Goal: Task Accomplishment & Management: Manage account settings

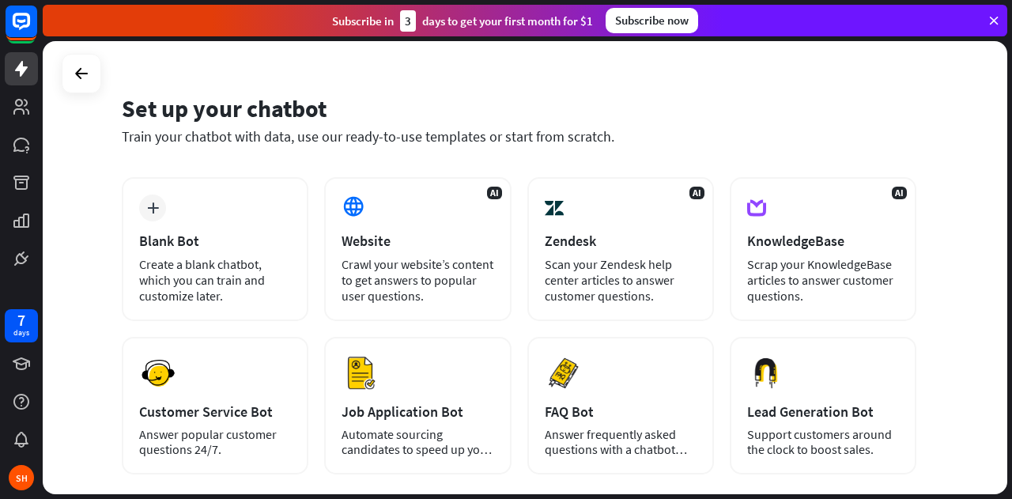
scroll to position [32, 0]
click at [259, 270] on div "Create a blank chatbot, which you can train and customize later." at bounding box center [215, 278] width 152 height 47
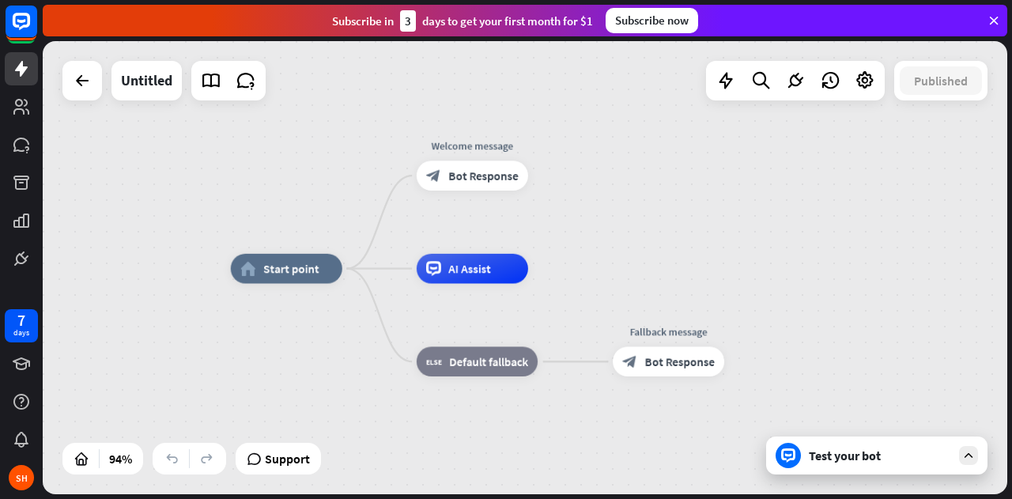
click at [209, 87] on icon at bounding box center [211, 80] width 21 height 21
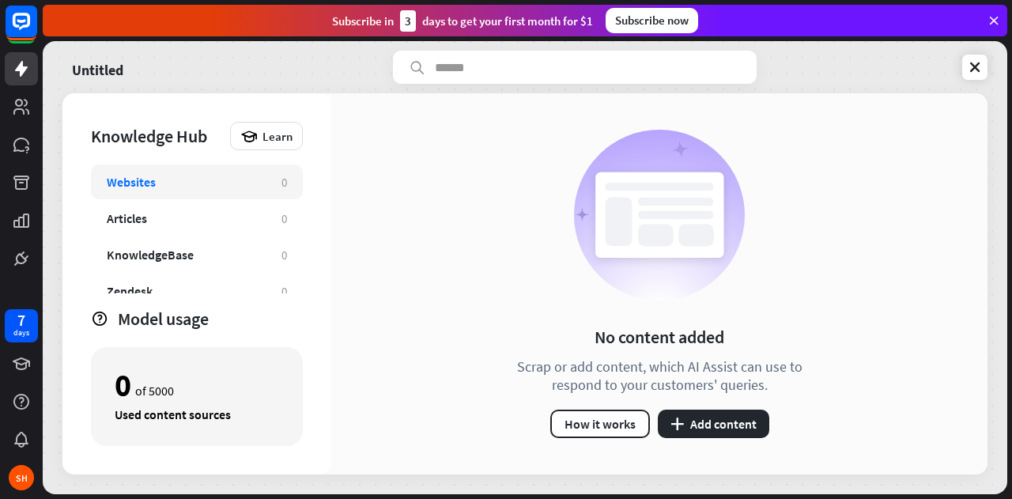
click at [184, 218] on div "Articles" at bounding box center [186, 218] width 159 height 16
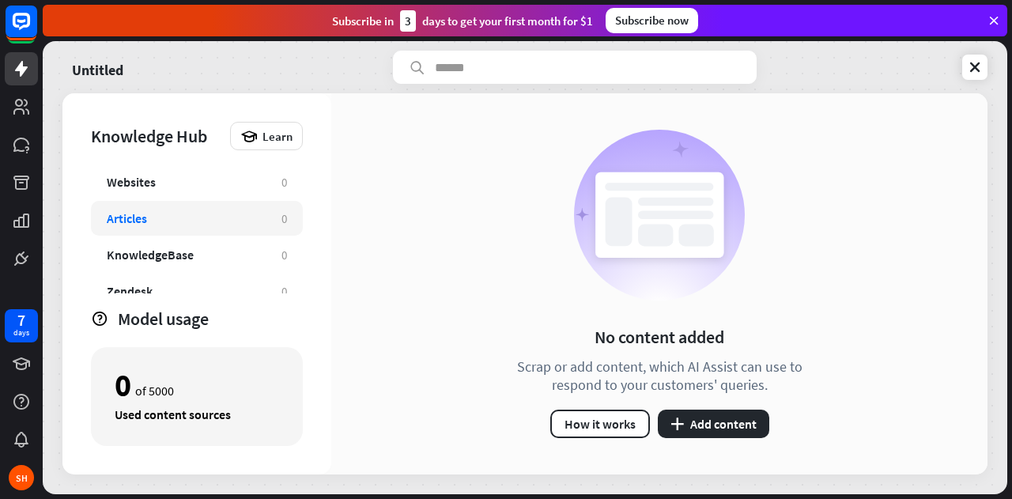
click at [703, 424] on button "plus Add content" at bounding box center [714, 424] width 112 height 28
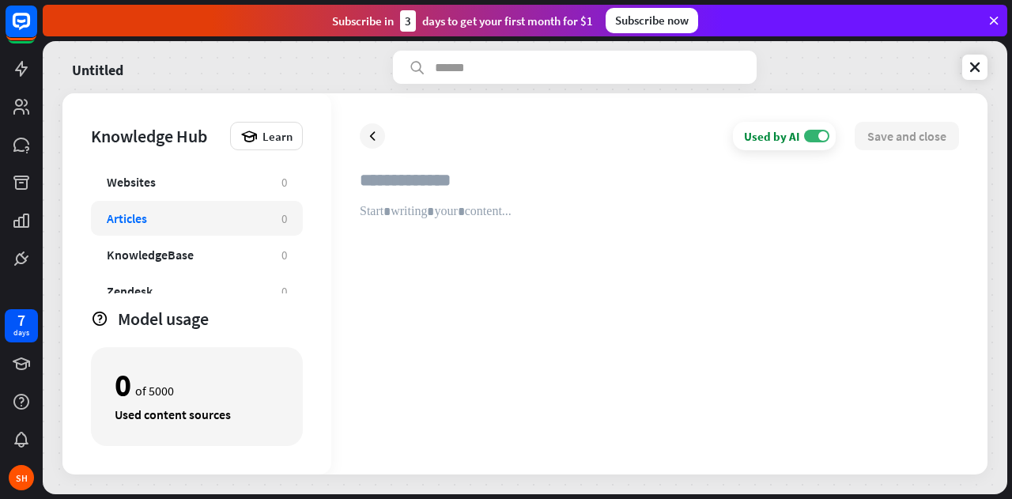
click at [372, 134] on icon at bounding box center [373, 136] width 16 height 16
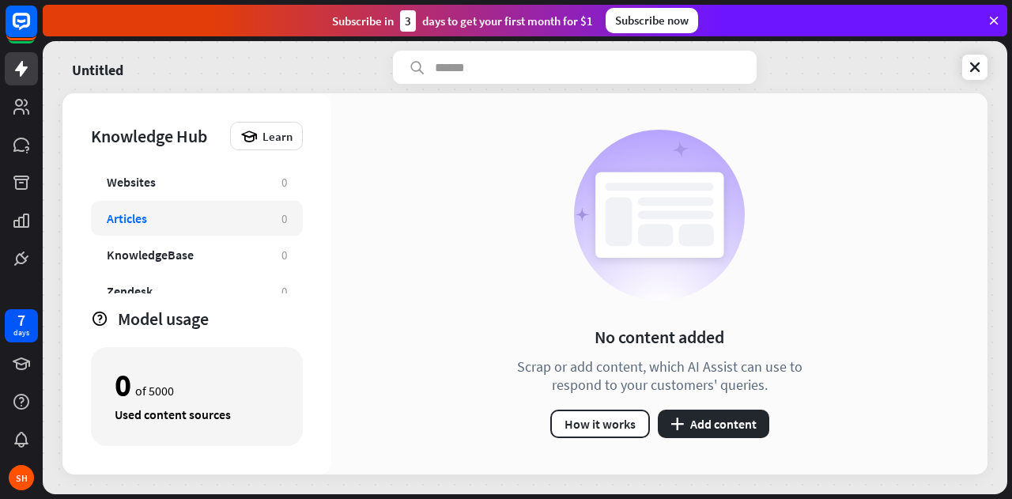
click at [138, 253] on div "KnowledgeBase" at bounding box center [150, 255] width 87 height 16
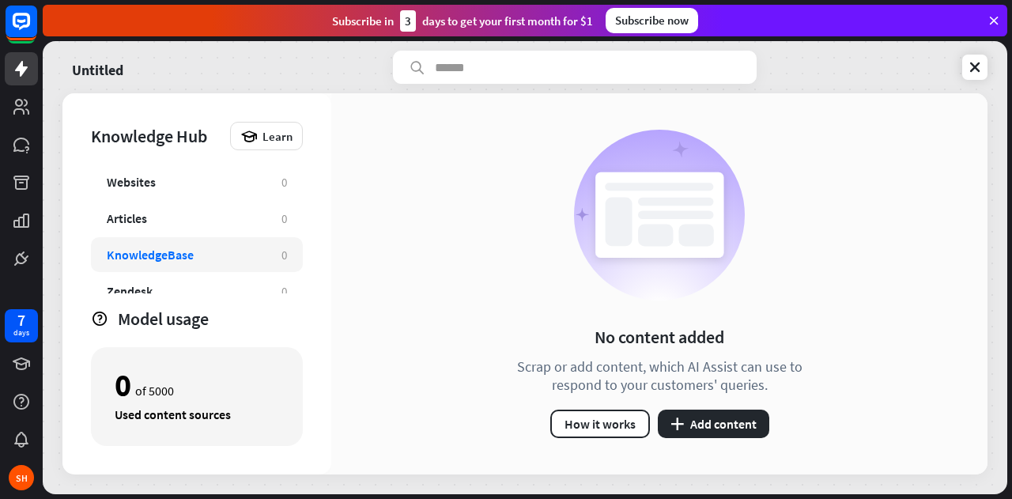
click at [741, 422] on button "plus Add content" at bounding box center [714, 424] width 112 height 28
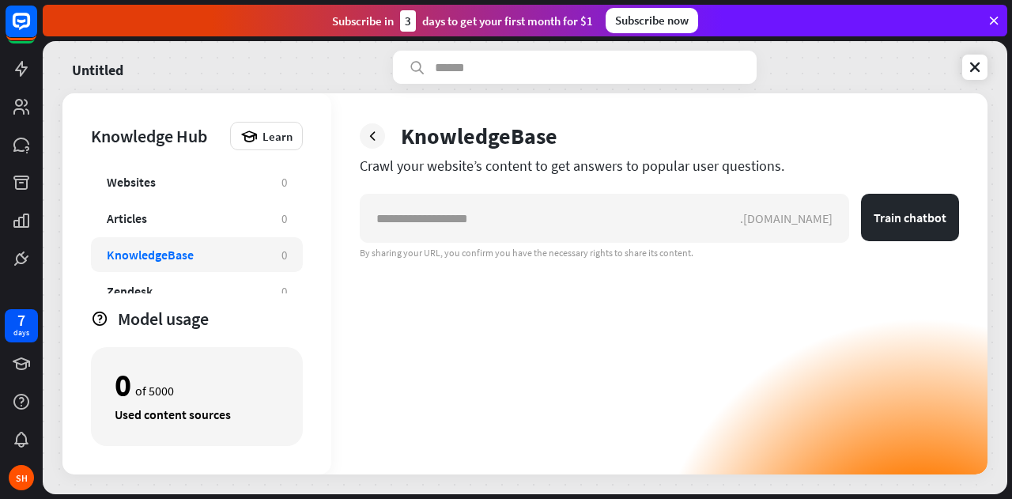
click at [369, 143] on icon at bounding box center [373, 136] width 16 height 16
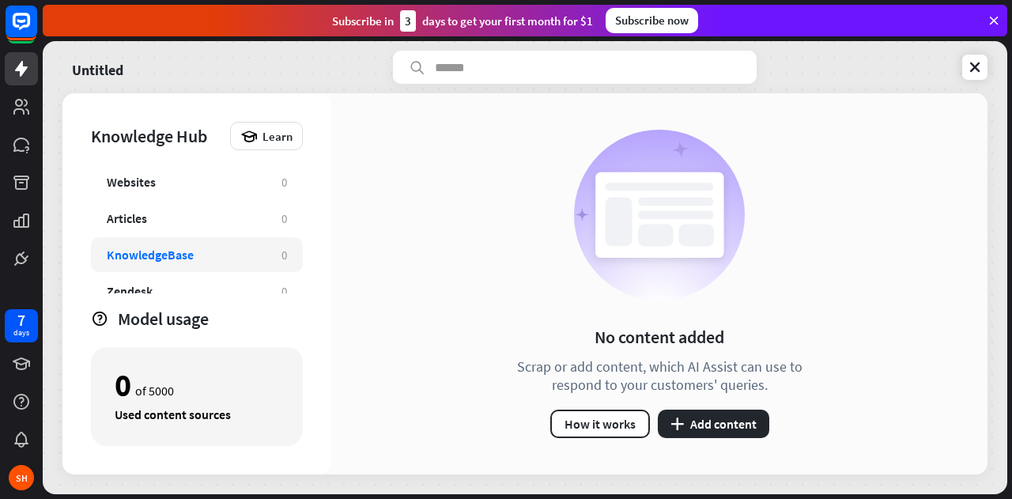
click at [293, 137] on div "Learn" at bounding box center [266, 136] width 73 height 28
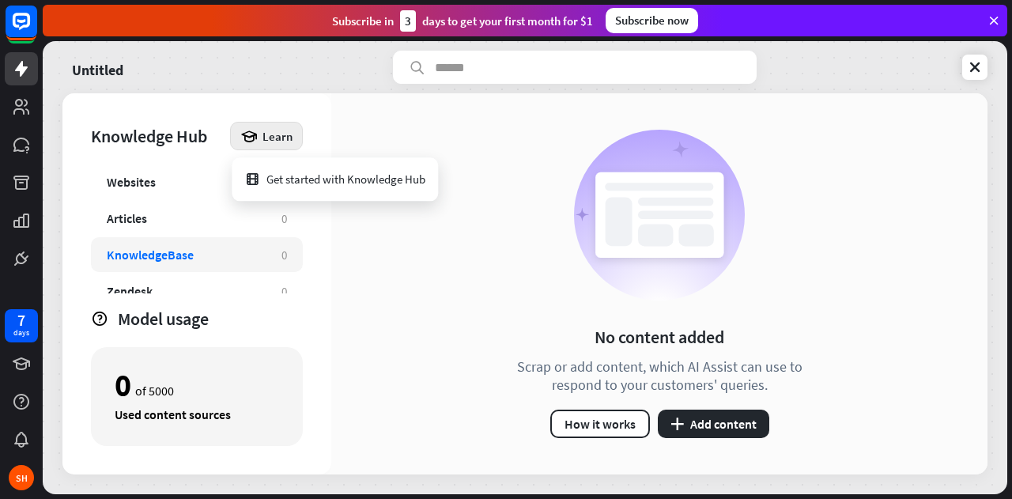
click at [293, 137] on div "Learn" at bounding box center [266, 136] width 73 height 28
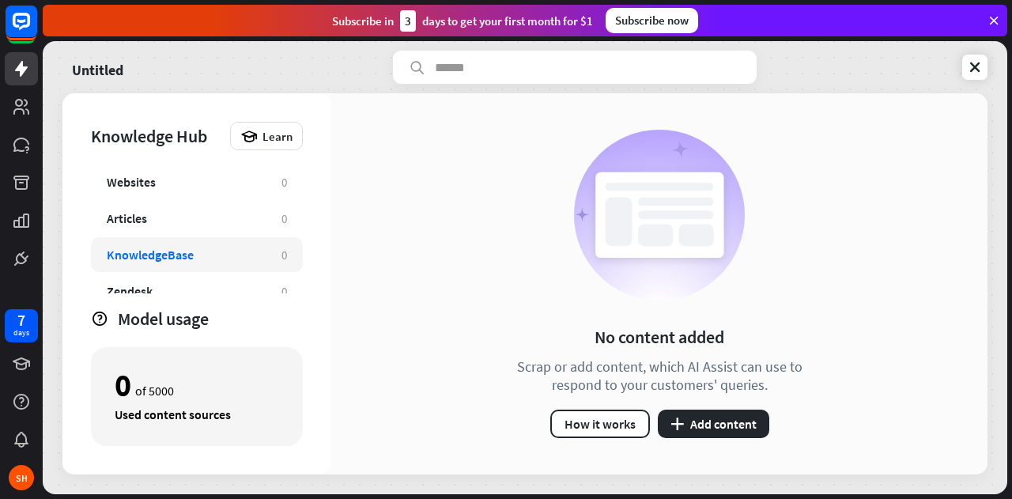
click at [160, 180] on div "Websites" at bounding box center [186, 182] width 159 height 16
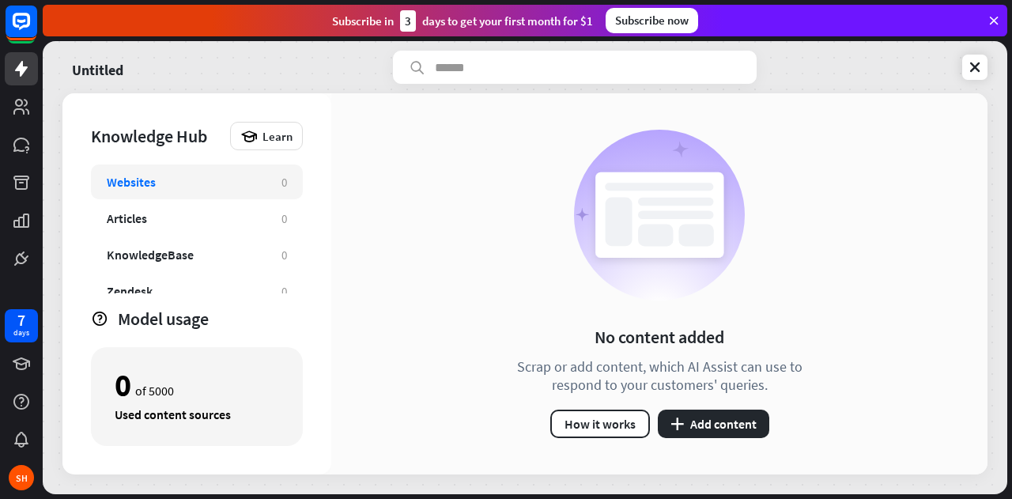
click at [166, 214] on div "Articles" at bounding box center [186, 218] width 159 height 16
click at [980, 73] on icon at bounding box center [975, 67] width 16 height 16
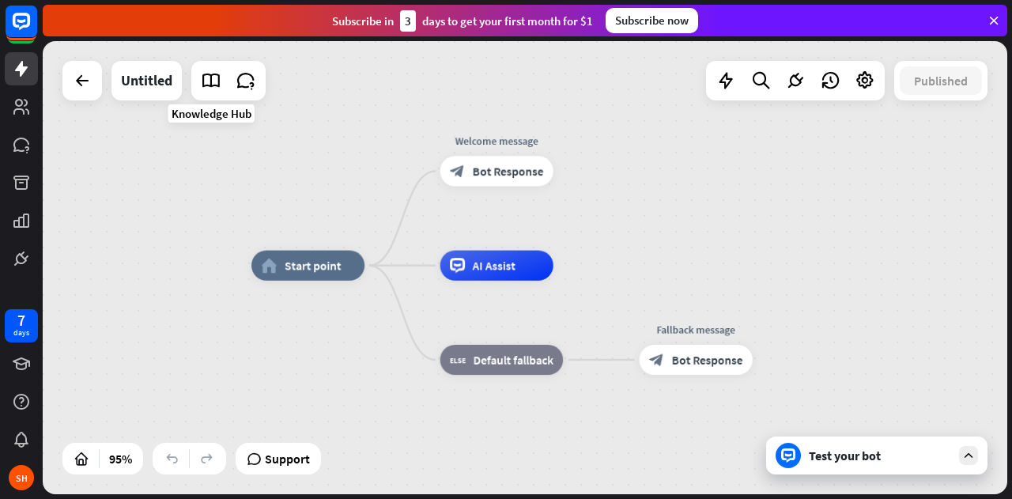
click at [206, 80] on icon at bounding box center [211, 80] width 21 height 21
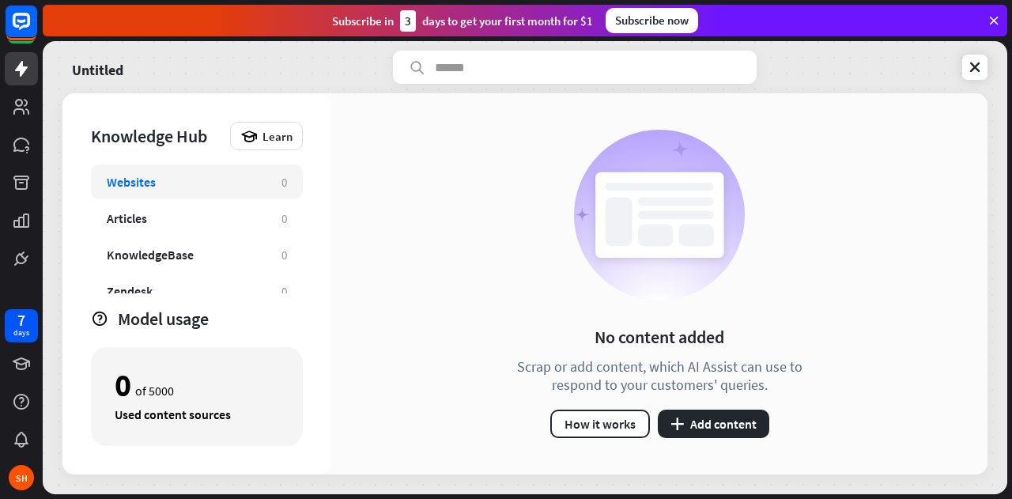
scroll to position [51, 0]
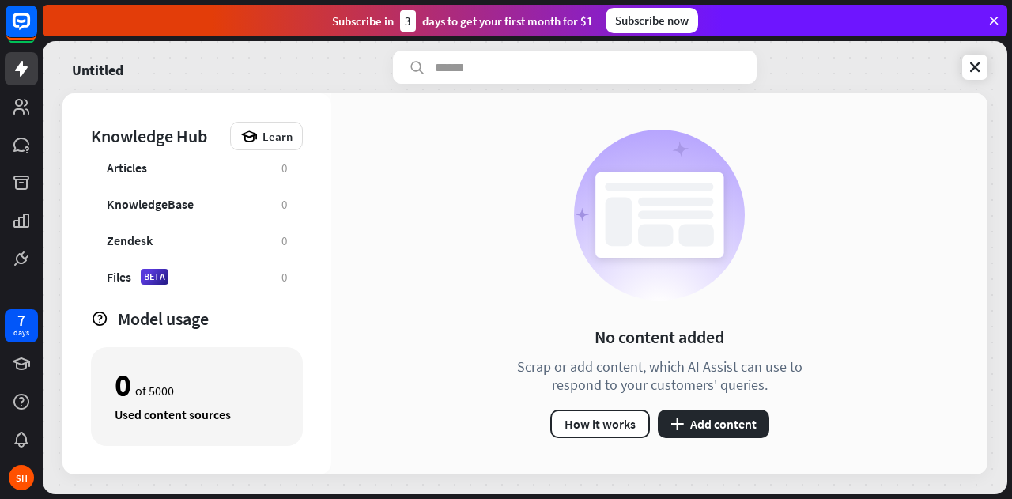
click at [144, 286] on div "Files BETA 0" at bounding box center [197, 276] width 212 height 35
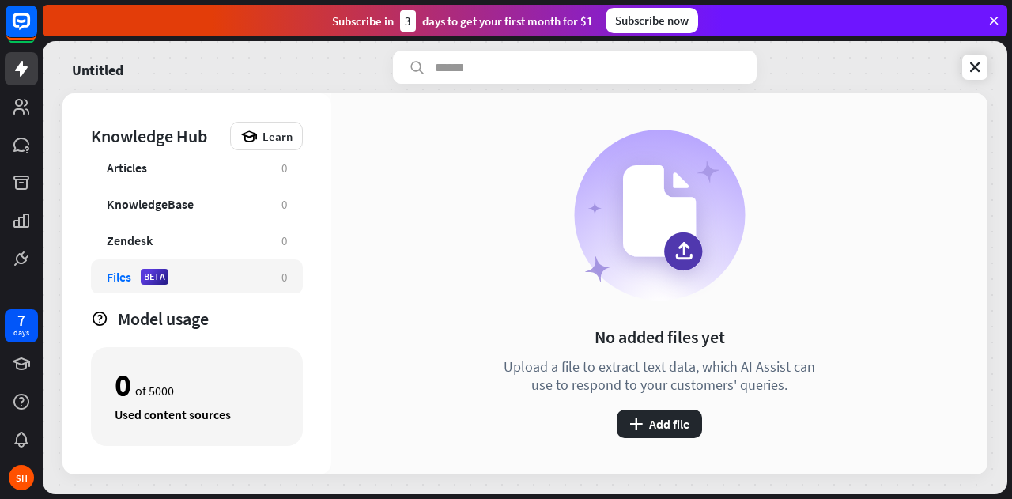
click at [655, 422] on button "plus Add file" at bounding box center [659, 424] width 85 height 28
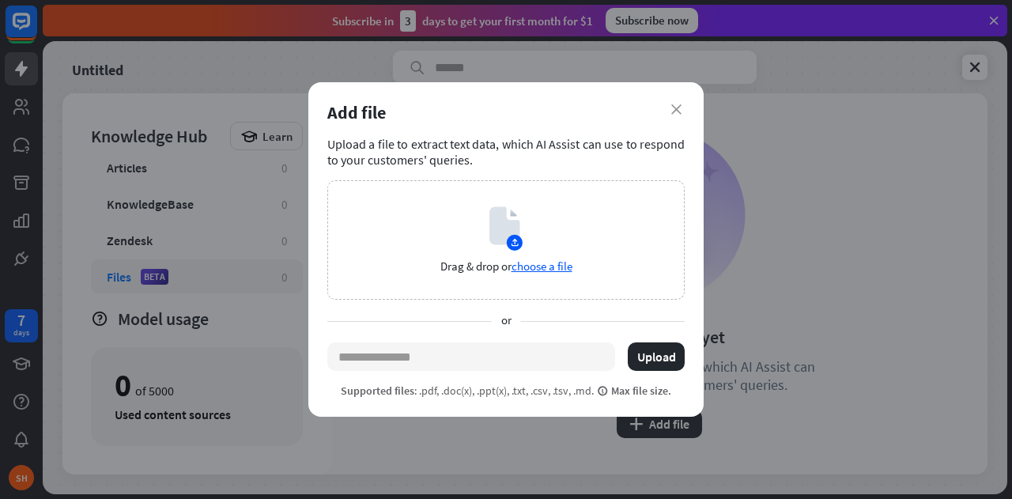
click at [547, 271] on span "choose a file" at bounding box center [542, 266] width 61 height 15
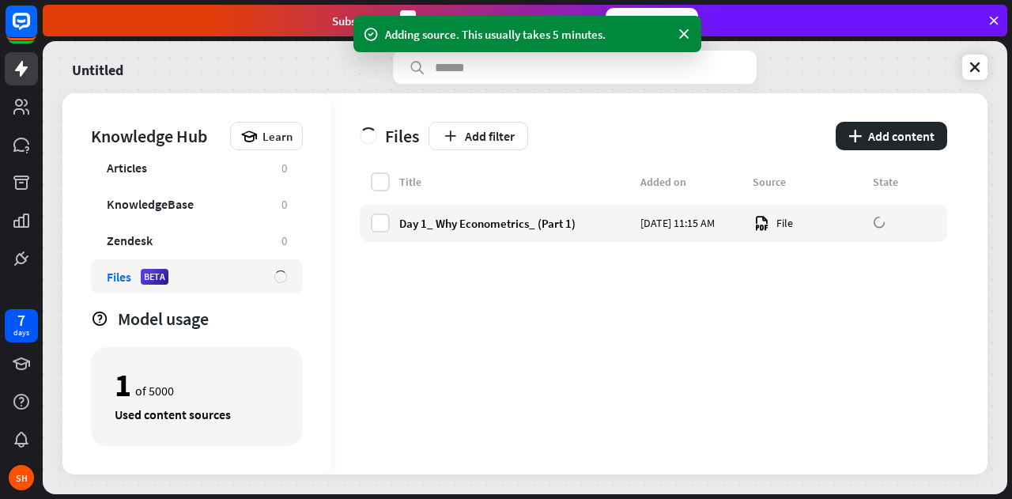
click at [864, 135] on button "plus Add content" at bounding box center [892, 136] width 112 height 28
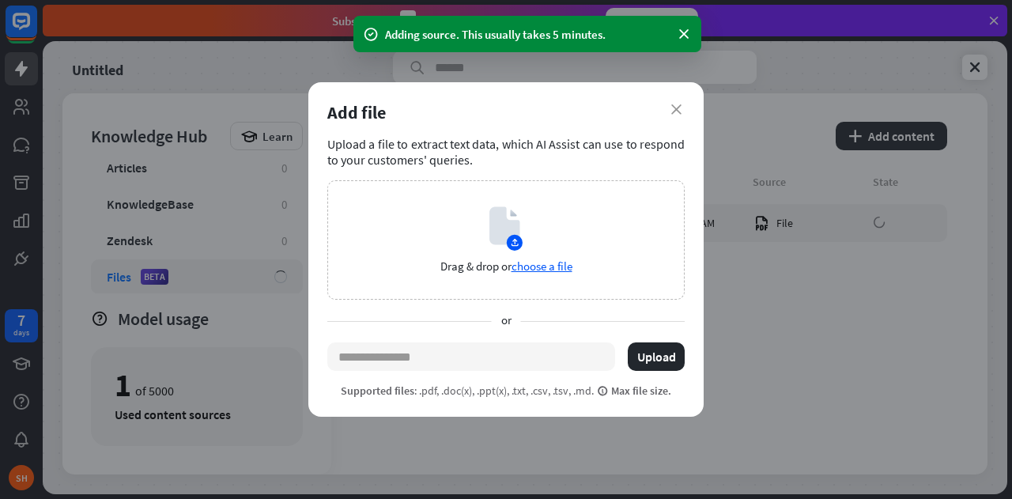
click at [555, 271] on span "choose a file" at bounding box center [542, 266] width 61 height 15
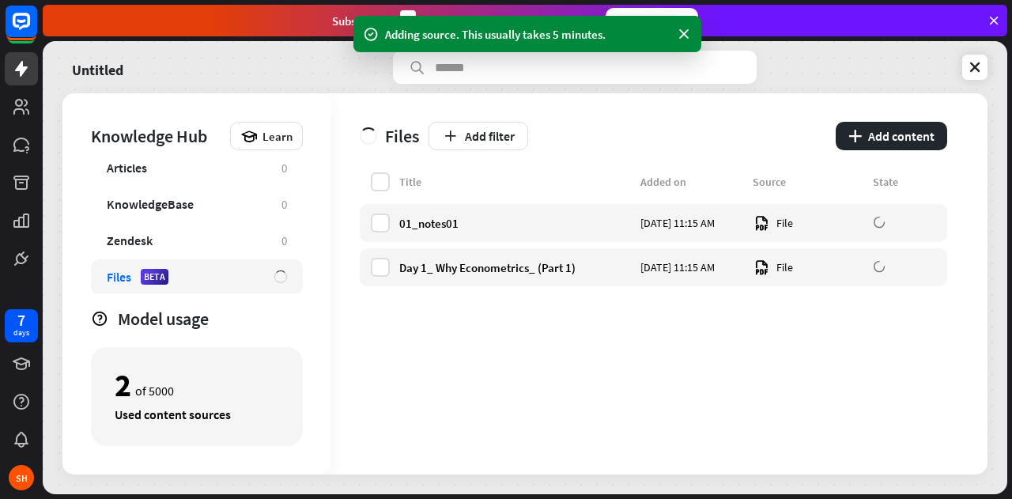
click at [870, 129] on button "plus Add content" at bounding box center [892, 136] width 112 height 28
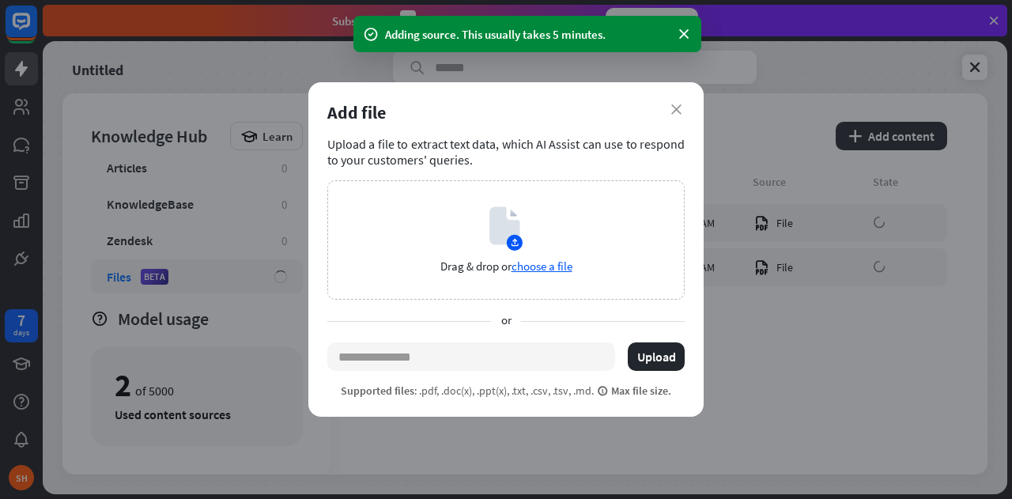
click at [551, 270] on span "choose a file" at bounding box center [542, 266] width 61 height 15
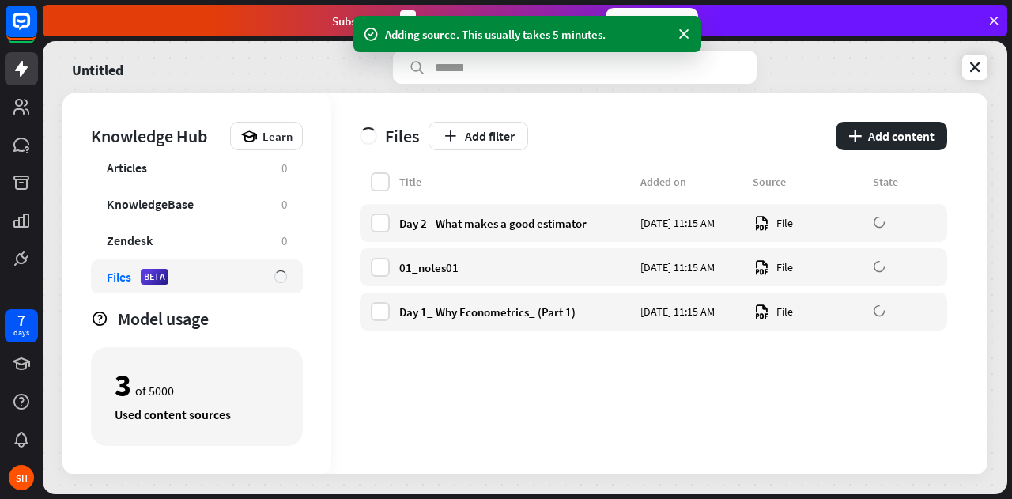
click at [867, 137] on button "plus Add content" at bounding box center [892, 136] width 112 height 28
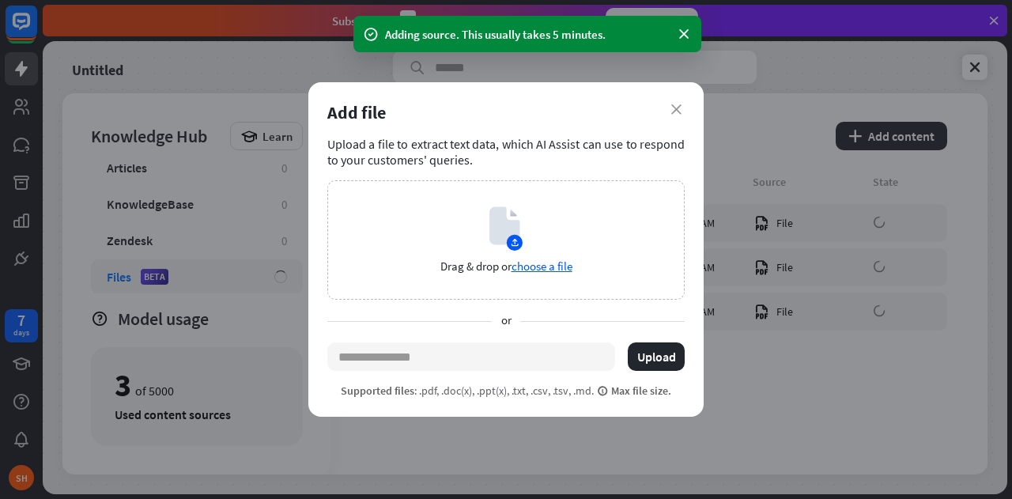
click at [543, 264] on span "choose a file" at bounding box center [542, 266] width 61 height 15
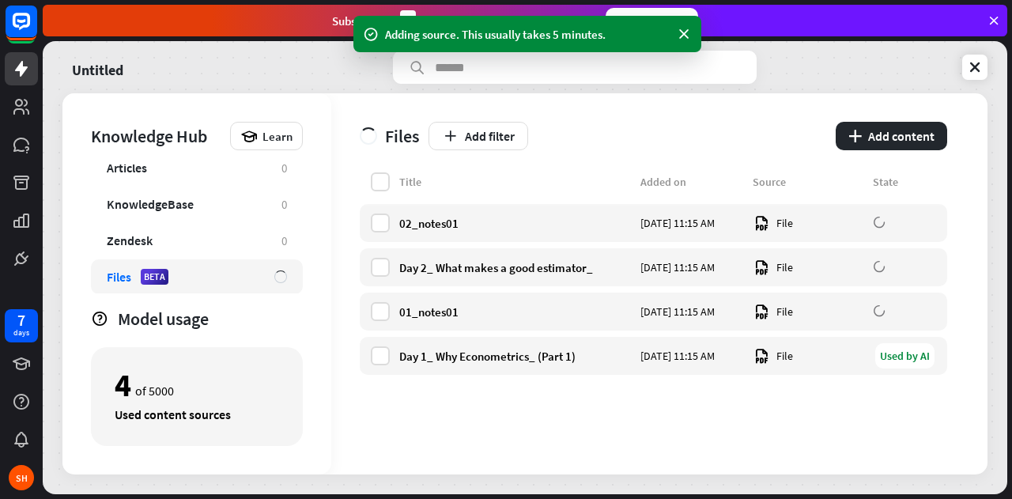
click at [868, 137] on button "plus Add content" at bounding box center [892, 136] width 112 height 28
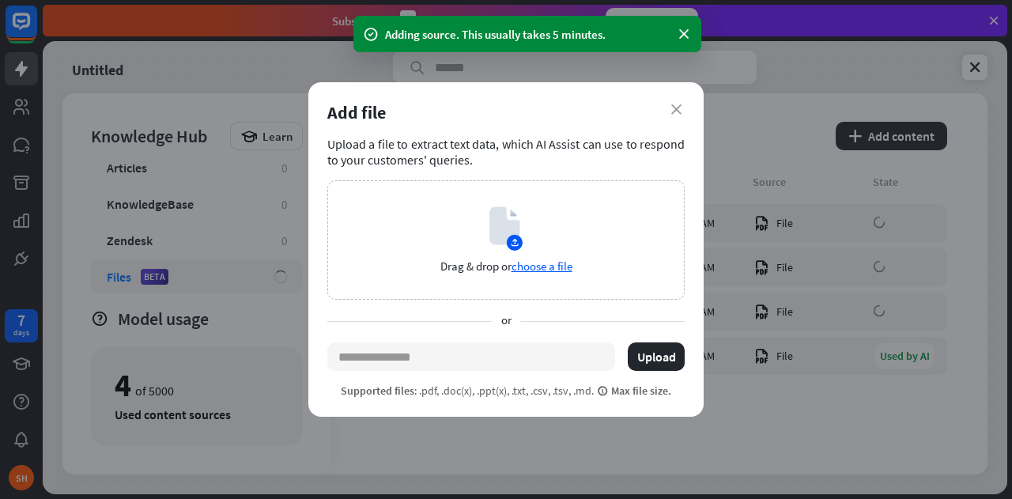
click at [555, 265] on span "choose a file" at bounding box center [542, 266] width 61 height 15
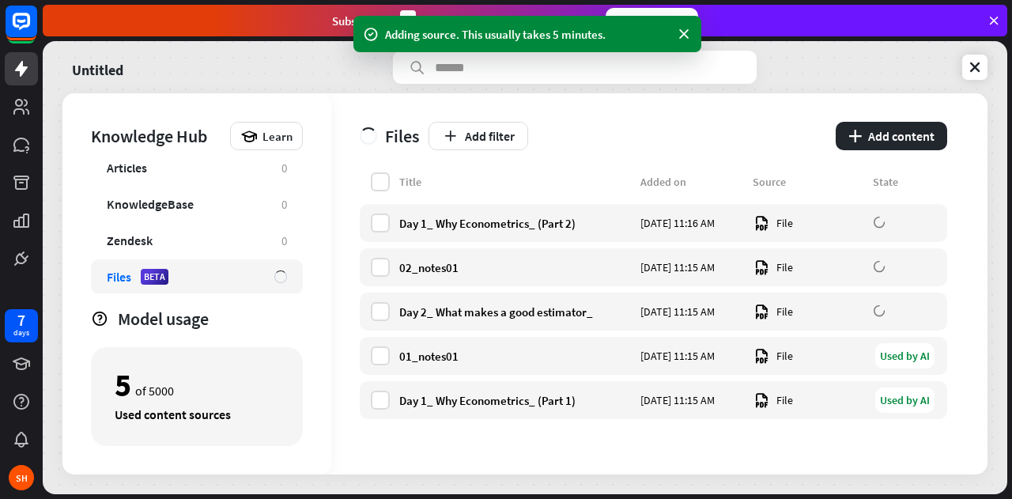
click at [919, 140] on button "plus Add content" at bounding box center [892, 136] width 112 height 28
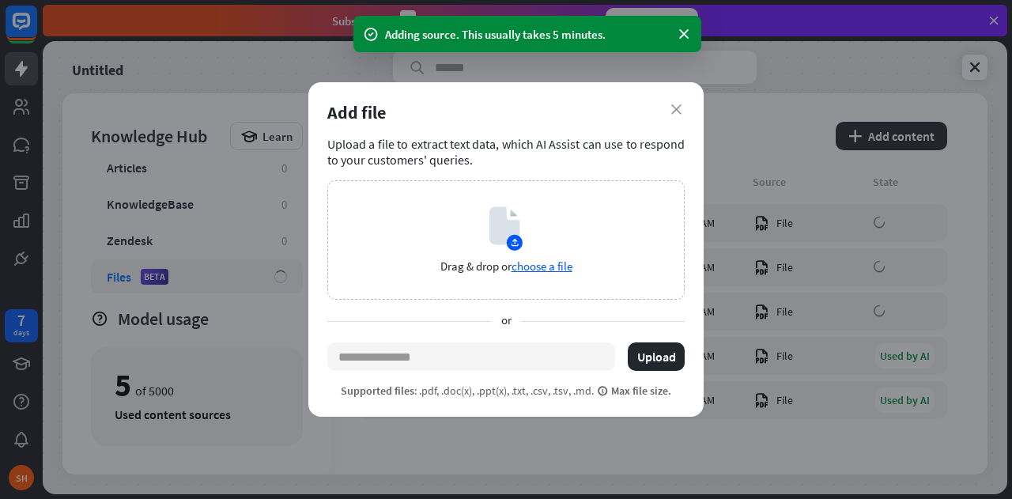
click at [551, 268] on span "choose a file" at bounding box center [542, 266] width 61 height 15
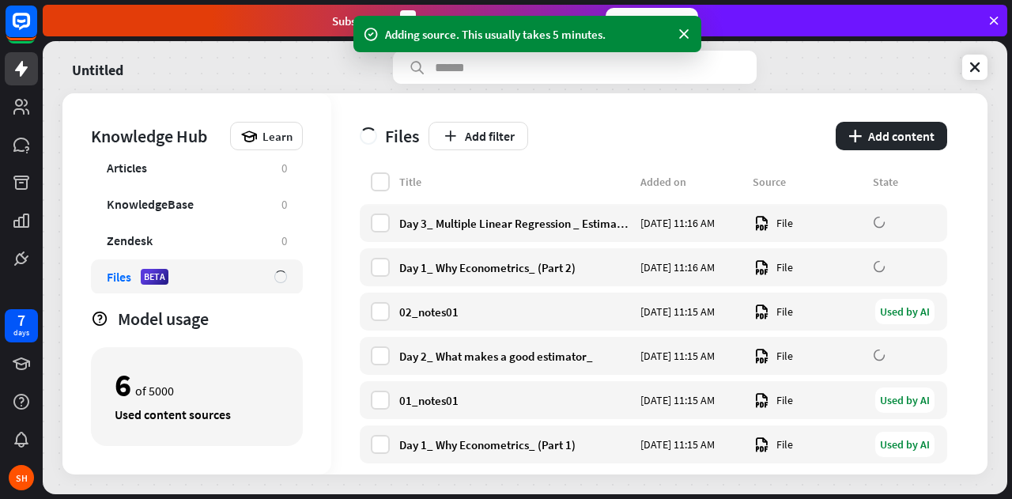
click at [916, 134] on button "plus Add content" at bounding box center [892, 136] width 112 height 28
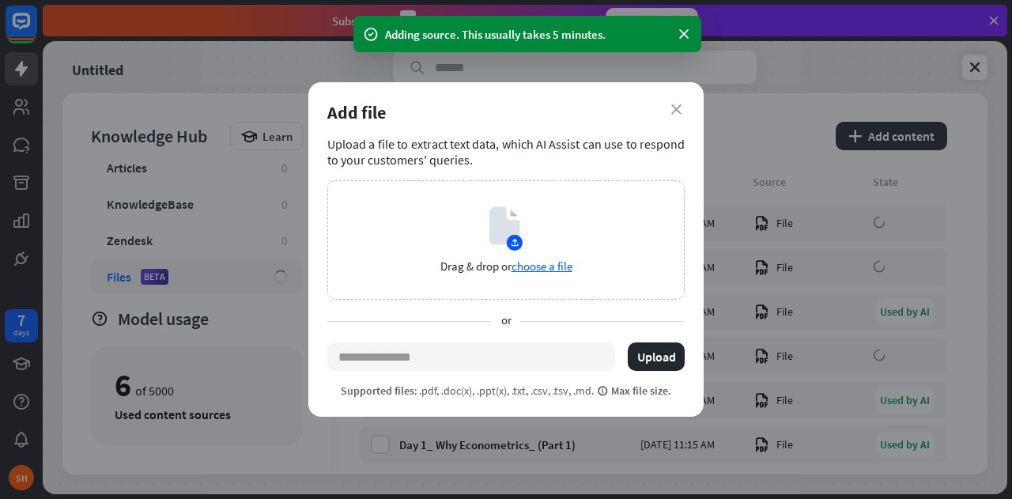
click at [566, 271] on span "choose a file" at bounding box center [542, 266] width 61 height 15
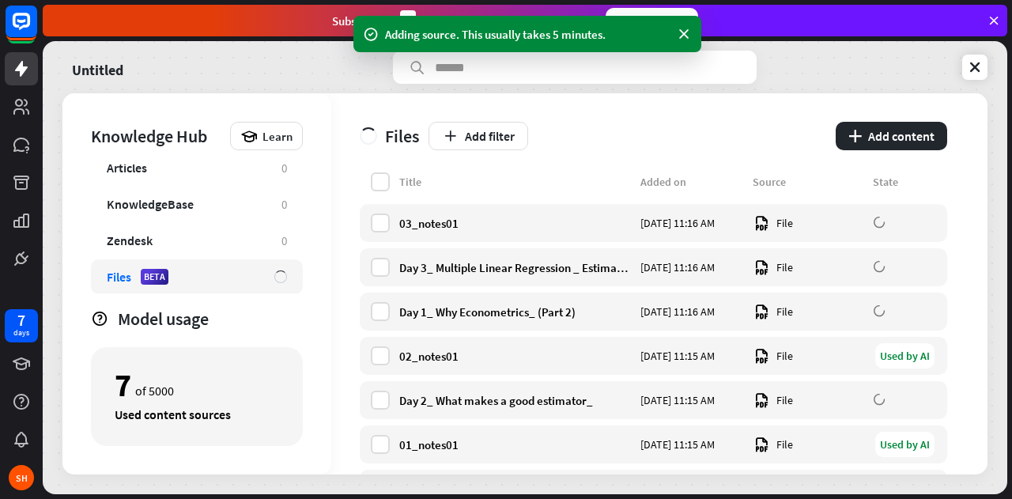
click at [905, 137] on button "plus Add content" at bounding box center [892, 136] width 112 height 28
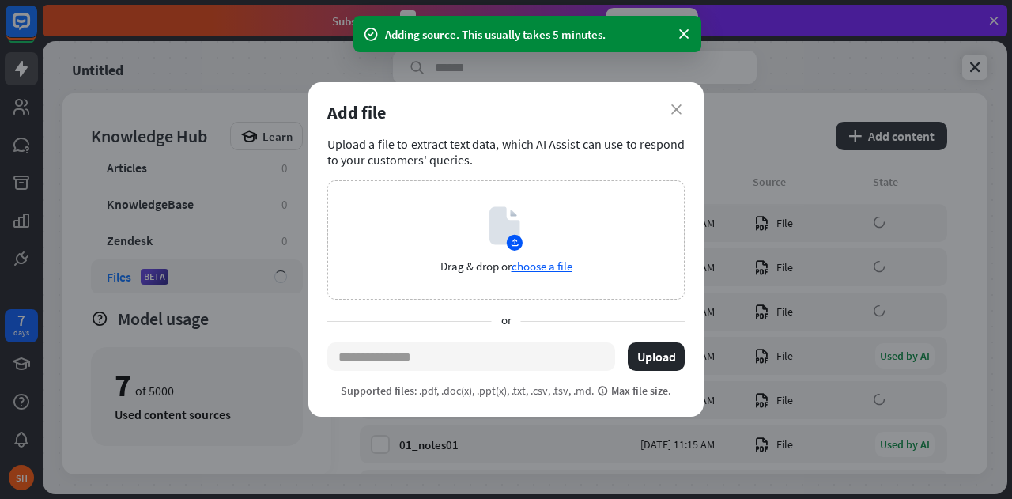
click at [533, 276] on div "Drag & drop or choose a file" at bounding box center [506, 239] width 358 height 119
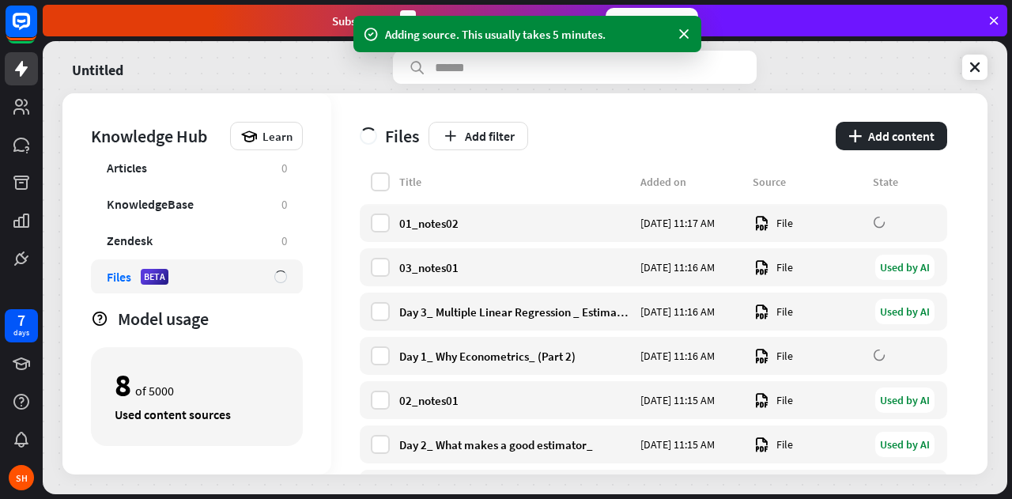
click at [916, 131] on button "plus Add content" at bounding box center [892, 136] width 112 height 28
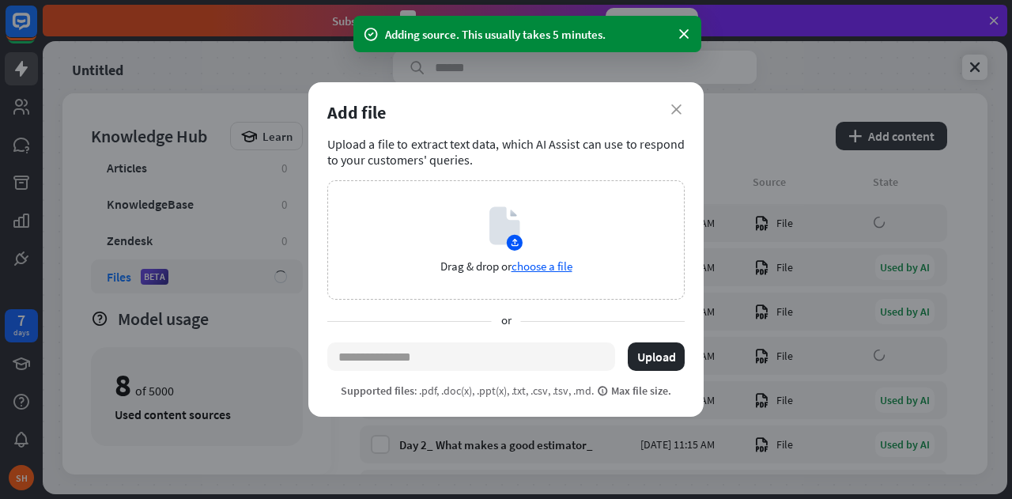
click at [558, 263] on span "choose a file" at bounding box center [542, 266] width 61 height 15
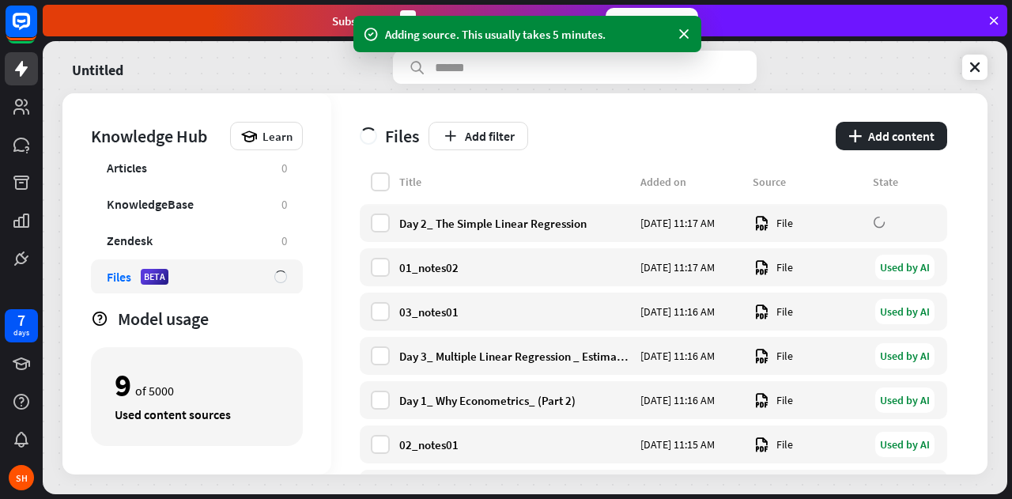
click at [882, 136] on button "plus Add content" at bounding box center [892, 136] width 112 height 28
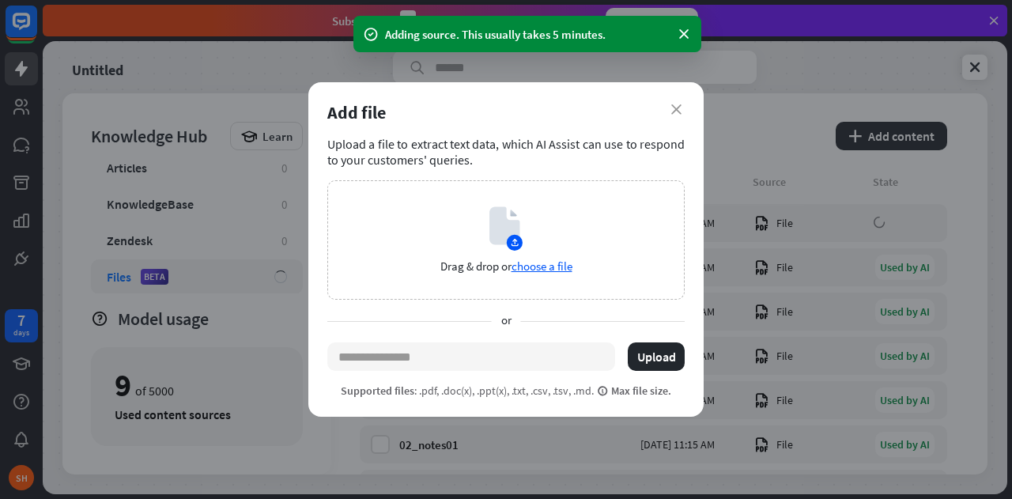
click at [552, 274] on div "Drag & drop or choose a file" at bounding box center [506, 239] width 358 height 119
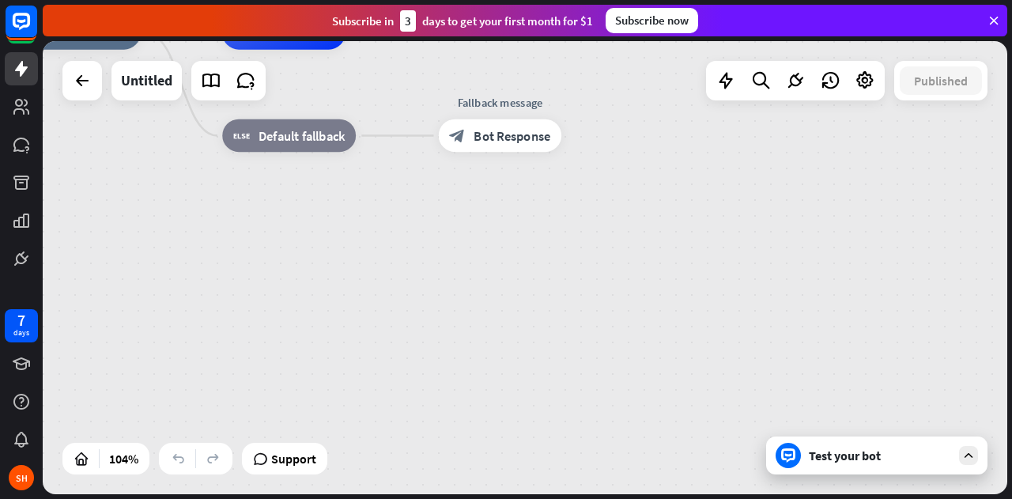
click at [27, 479] on div "SH" at bounding box center [21, 477] width 25 height 25
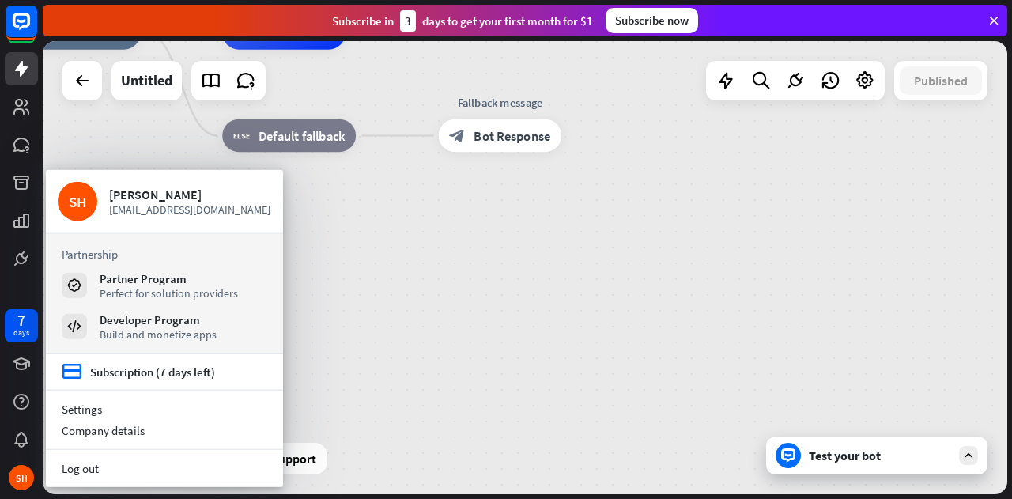
click at [103, 416] on link "Settings" at bounding box center [164, 409] width 237 height 21
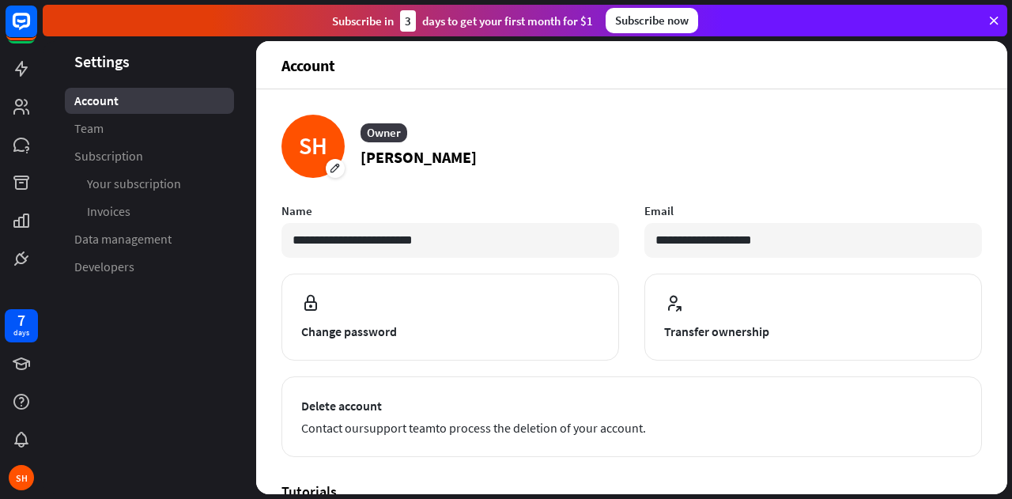
click at [131, 186] on span "Your subscription" at bounding box center [134, 184] width 94 height 17
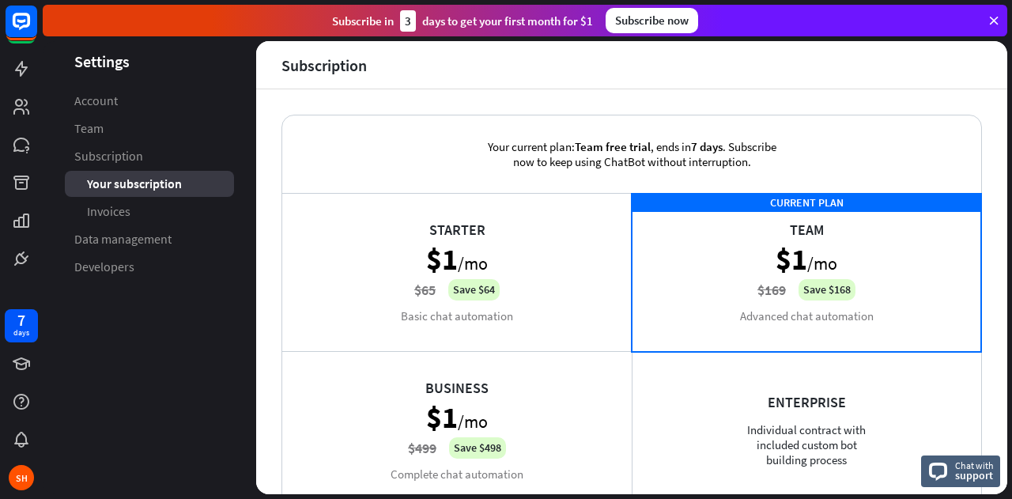
click at [148, 168] on link "Subscription" at bounding box center [149, 156] width 169 height 26
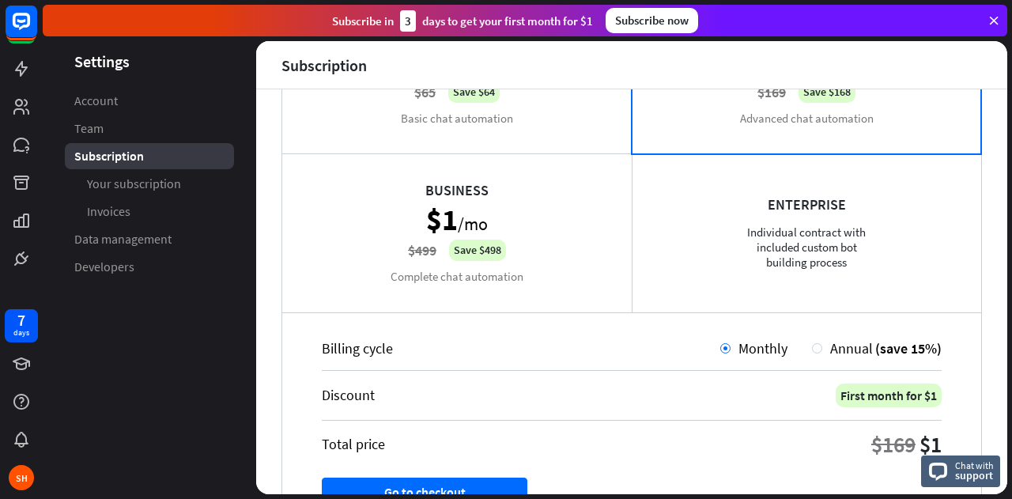
scroll to position [200, 0]
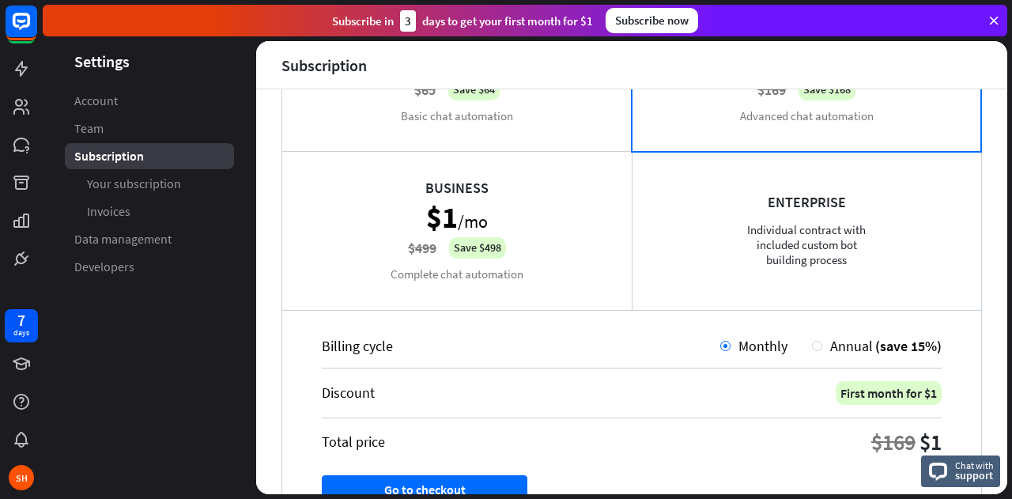
click at [149, 102] on link "Account" at bounding box center [149, 101] width 169 height 26
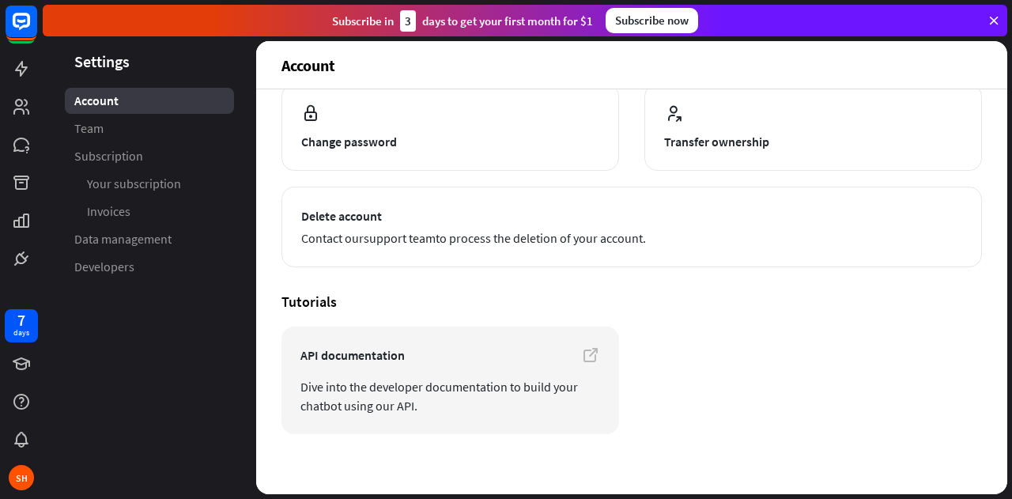
scroll to position [201, 0]
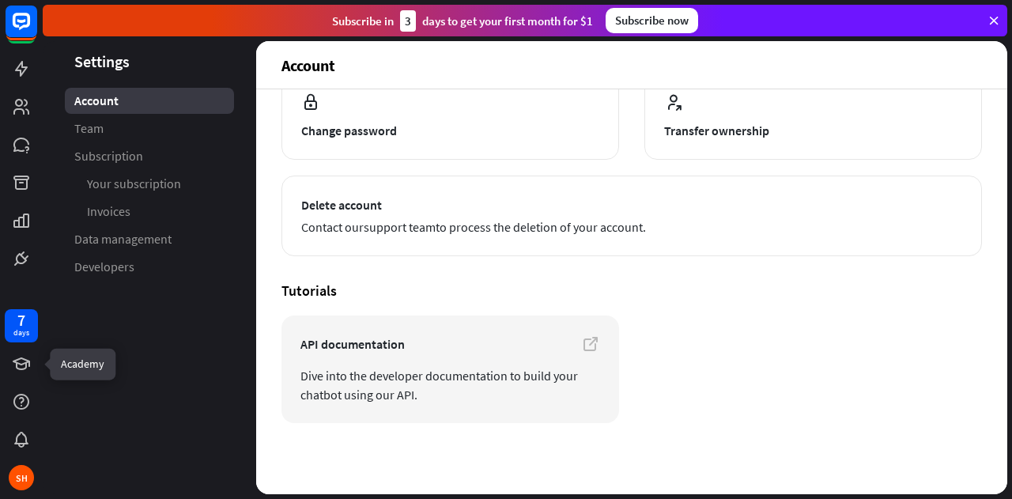
click at [0, 0] on icon at bounding box center [0, 0] width 0 height 0
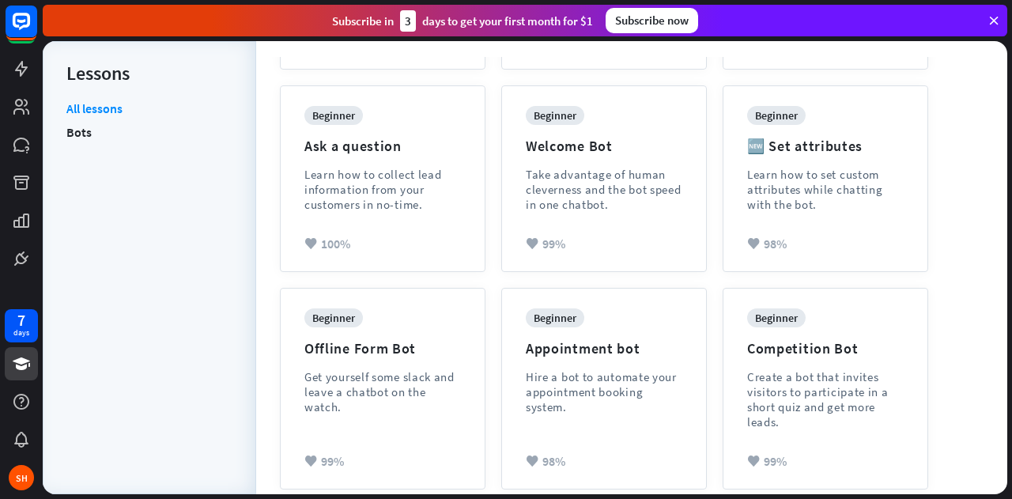
scroll to position [576, 0]
